Goal: Task Accomplishment & Management: Use online tool/utility

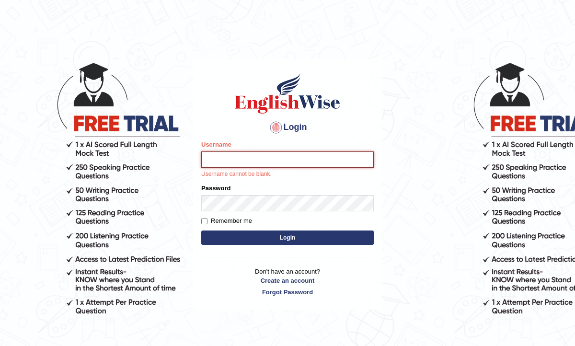
click at [245, 157] on input "Username" at bounding box center [287, 159] width 173 height 16
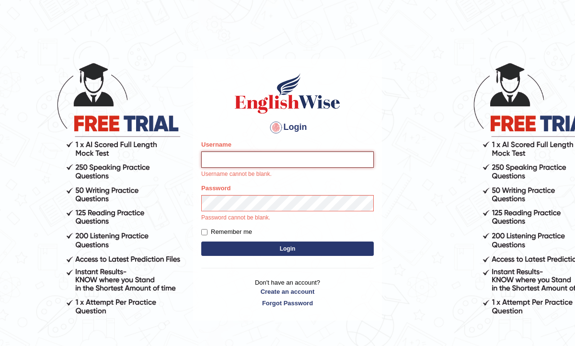
type input "Raynice"
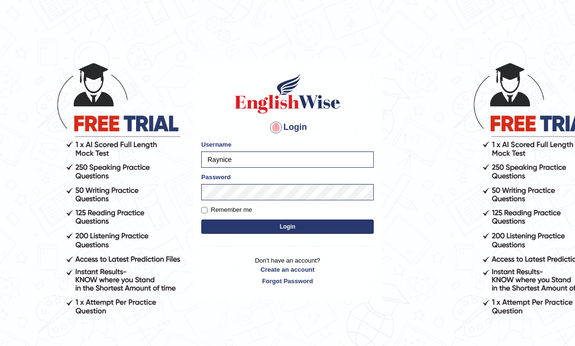
click at [278, 229] on button "Login" at bounding box center [287, 227] width 173 height 14
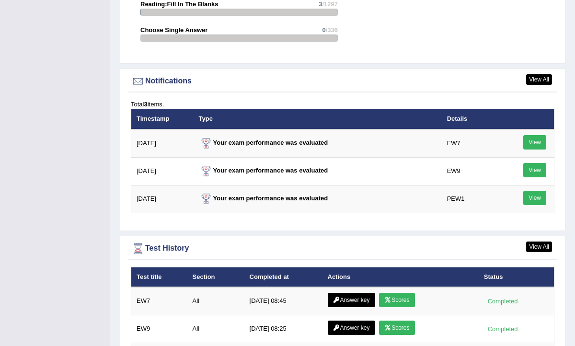
scroll to position [1316, 0]
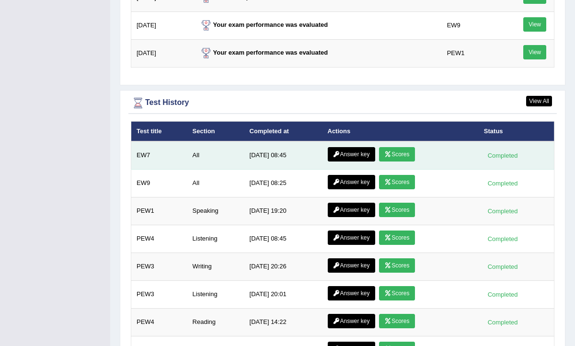
click at [403, 147] on link "Scores" at bounding box center [396, 154] width 35 height 14
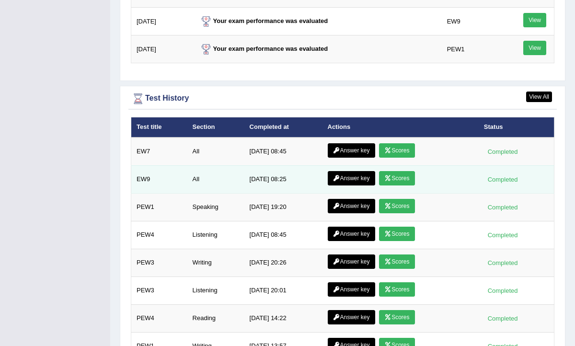
scroll to position [1263, 0]
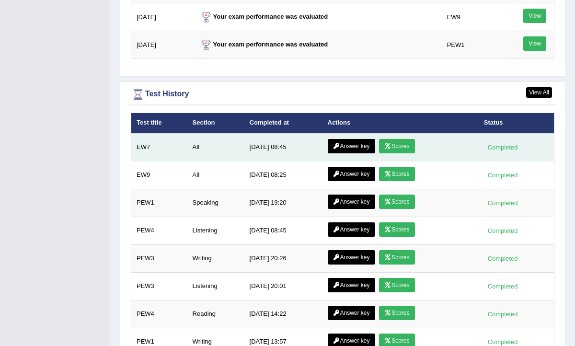
click at [355, 139] on link "Answer key" at bounding box center [351, 146] width 47 height 14
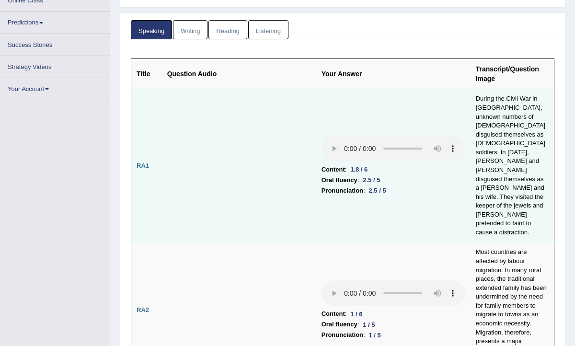
scroll to position [142, 0]
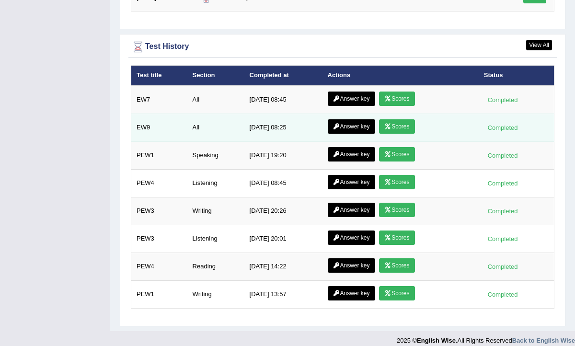
scroll to position [1307, 0]
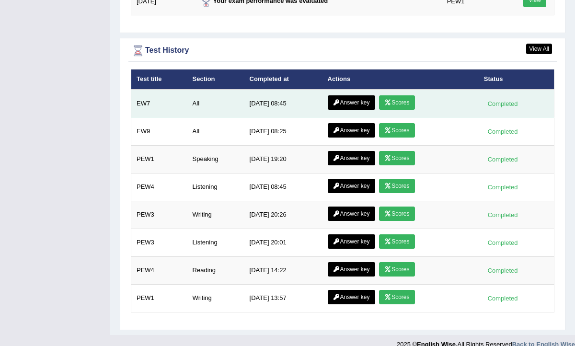
click at [351, 95] on link "Answer key" at bounding box center [351, 102] width 47 height 14
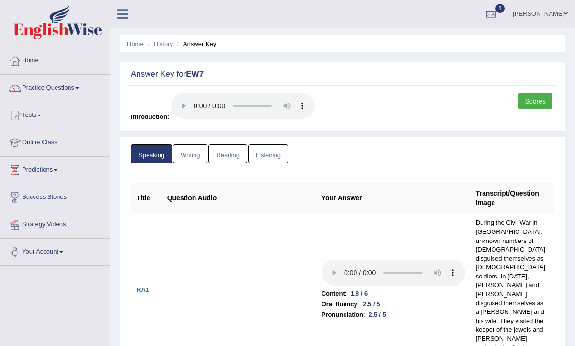
click at [186, 150] on link "Writing" at bounding box center [190, 154] width 35 height 20
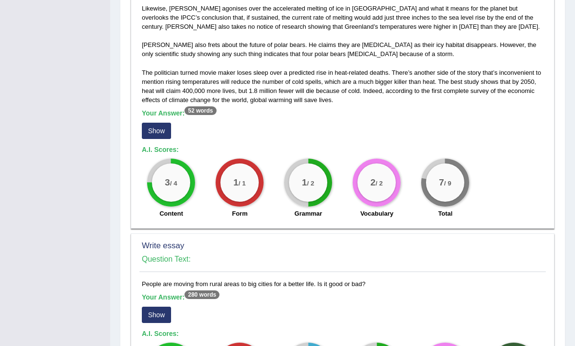
scroll to position [676, 0]
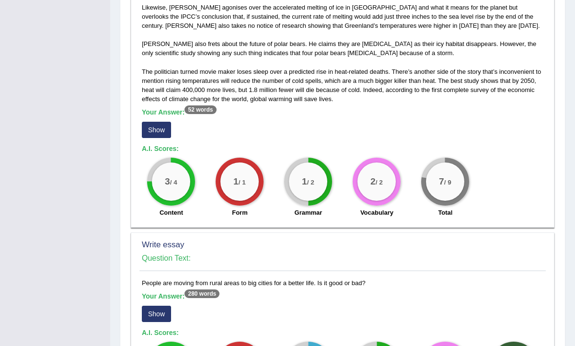
click at [151, 122] on button "Show" at bounding box center [156, 130] width 29 height 16
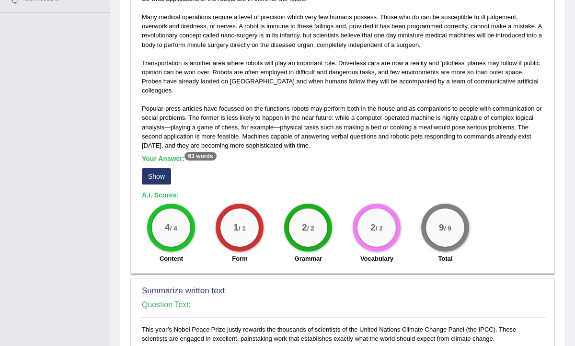
scroll to position [222, 0]
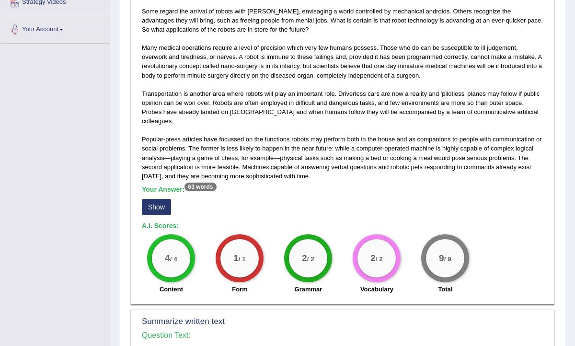
click at [163, 200] on button "Show" at bounding box center [156, 207] width 29 height 16
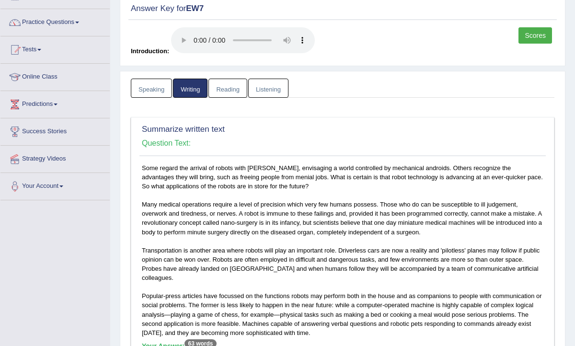
scroll to position [0, 0]
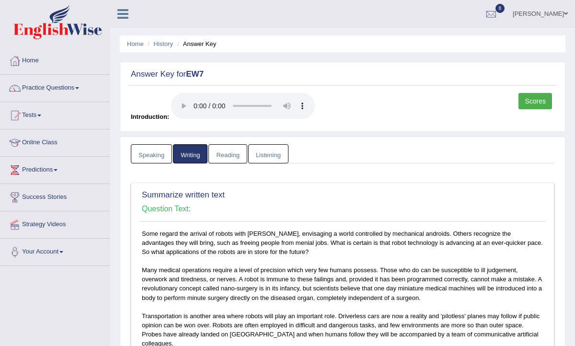
click at [228, 155] on link "Reading" at bounding box center [228, 154] width 38 height 20
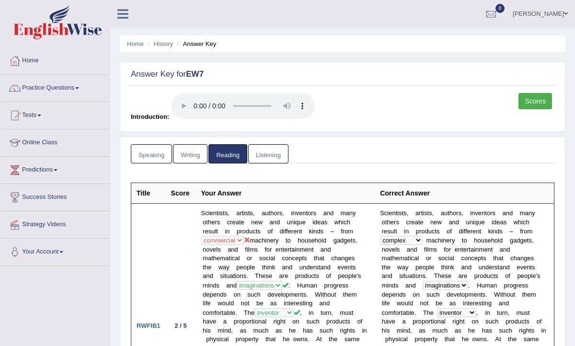
click at [274, 158] on link "Listening" at bounding box center [268, 154] width 40 height 20
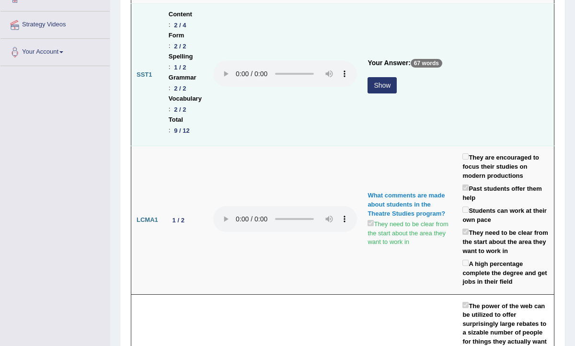
scroll to position [197, 0]
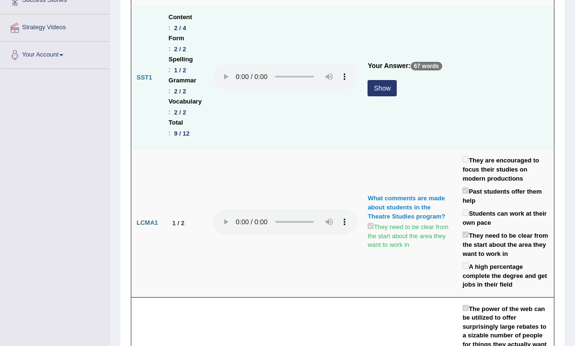
click at [397, 80] on button "Show" at bounding box center [382, 88] width 29 height 16
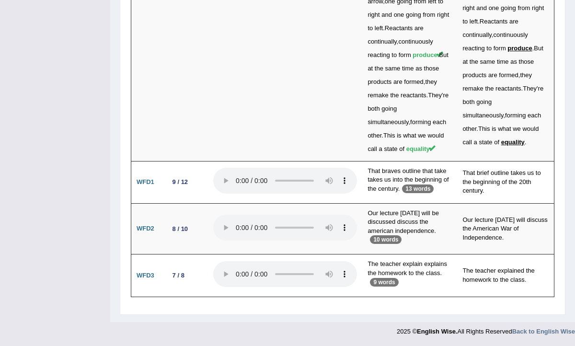
scroll to position [3969, 0]
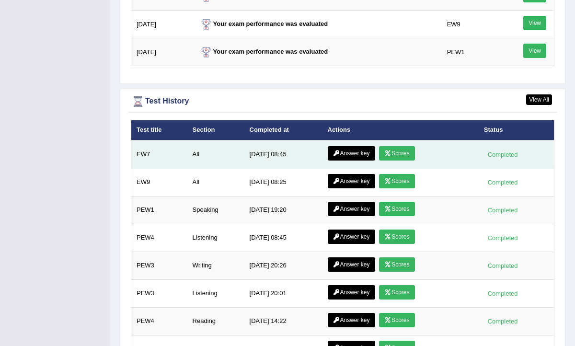
scroll to position [1269, 0]
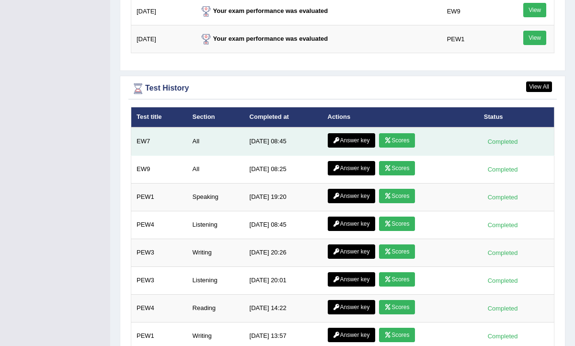
click at [395, 134] on link "Scores" at bounding box center [396, 140] width 35 height 14
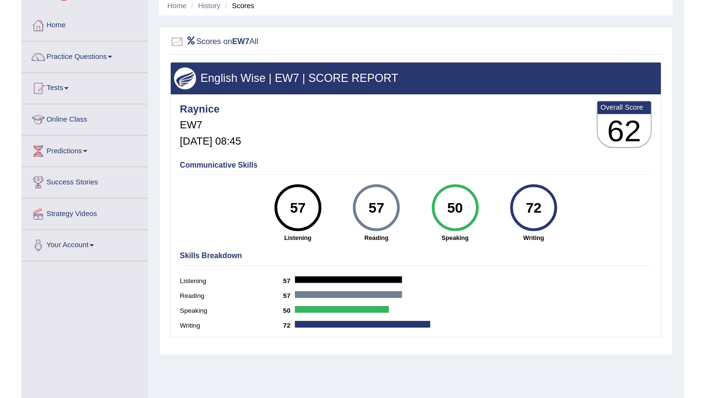
scroll to position [37, 0]
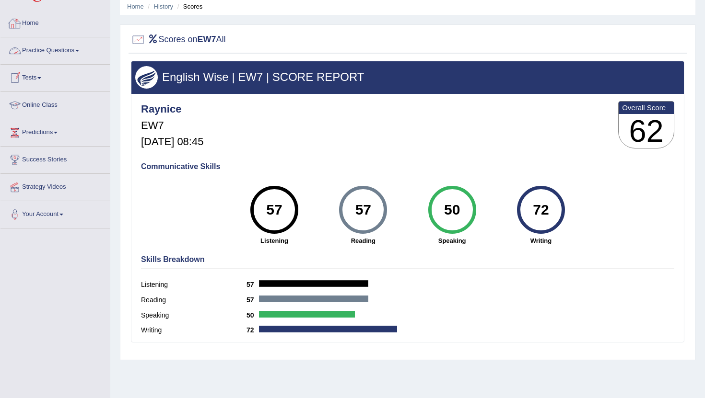
click at [45, 79] on link "Tests" at bounding box center [54, 77] width 109 height 24
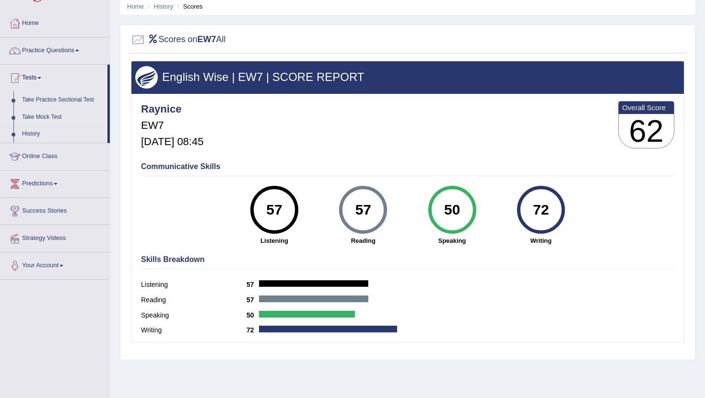
click at [53, 120] on link "Take Mock Test" at bounding box center [63, 117] width 90 height 17
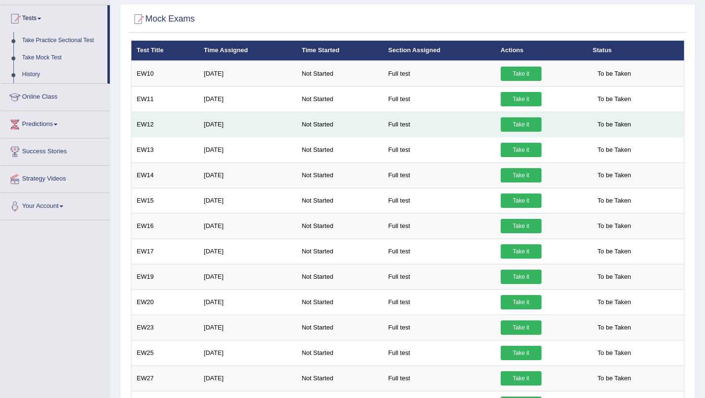
scroll to position [93, 0]
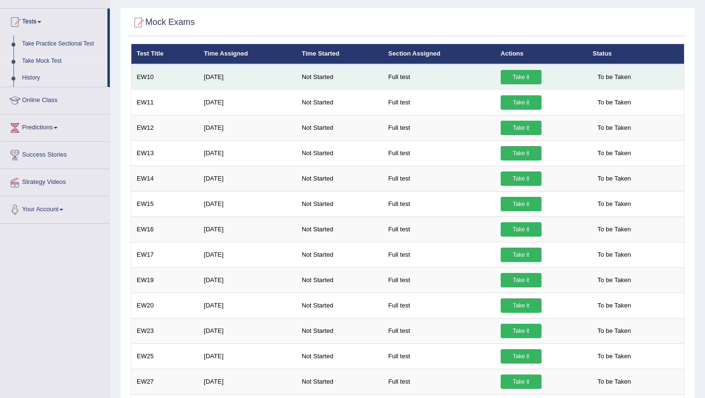
click at [514, 77] on link "Take it" at bounding box center [520, 77] width 41 height 14
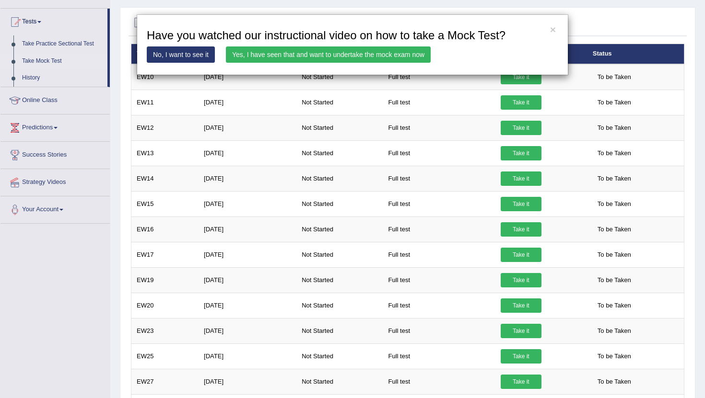
click at [348, 59] on link "Yes, I have seen that and want to undertake the mock exam now" at bounding box center [328, 54] width 205 height 16
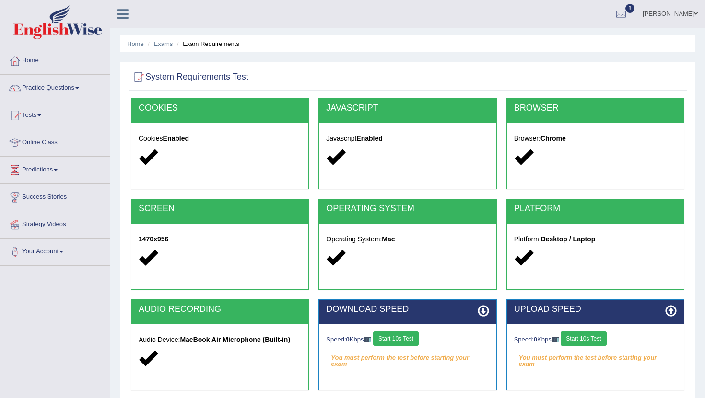
scroll to position [105, 0]
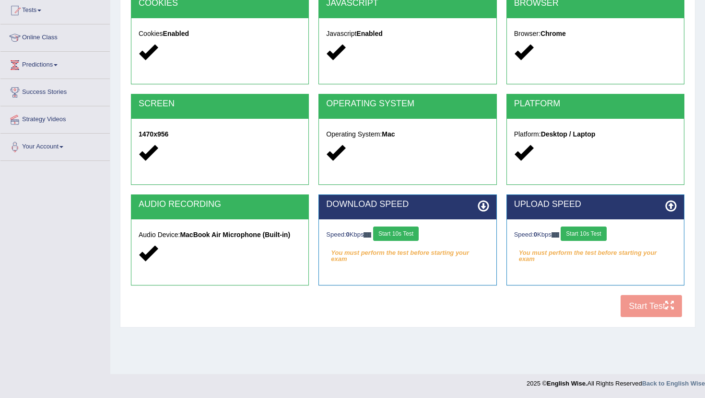
click at [402, 233] on button "Start 10s Test" at bounding box center [396, 234] width 46 height 14
click at [590, 233] on button "Start 10s Test" at bounding box center [583, 234] width 46 height 14
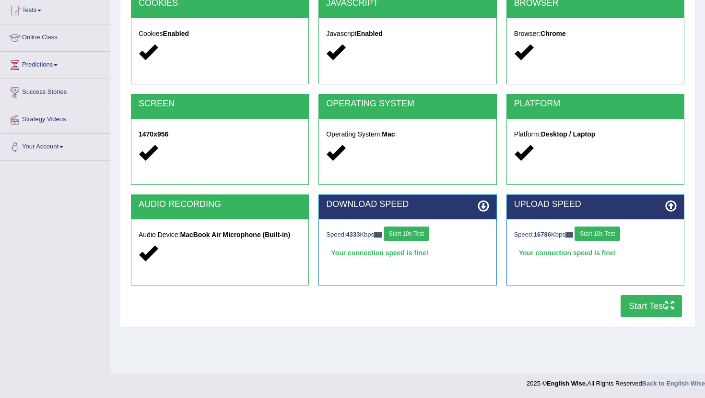
click at [638, 308] on button "Start Test" at bounding box center [650, 306] width 61 height 22
